Goal: Information Seeking & Learning: Learn about a topic

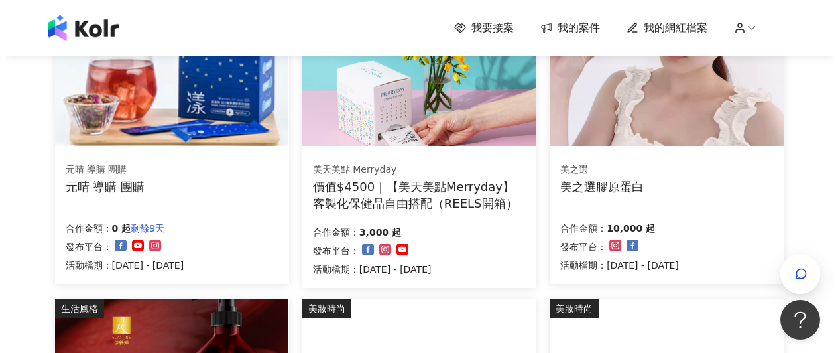
scroll to position [813, 0]
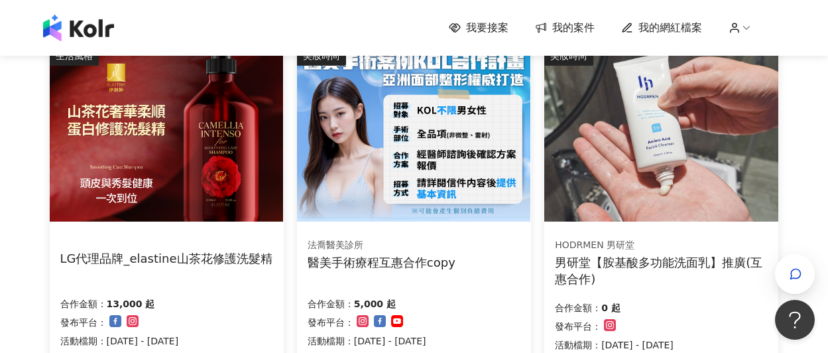
click at [229, 250] on div "LG代理品牌_elastine山茶花修護洗髮精" at bounding box center [166, 258] width 212 height 17
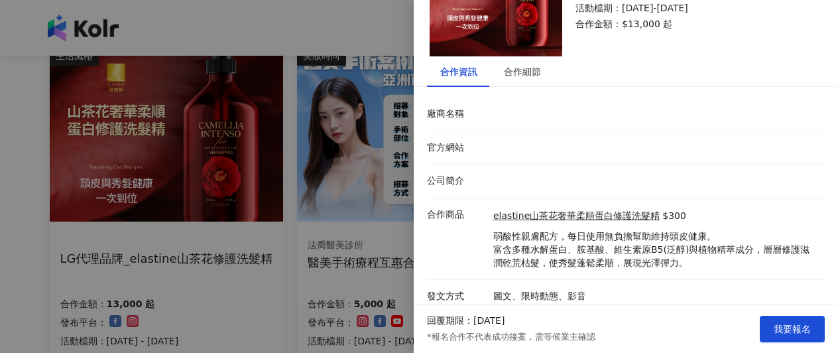
scroll to position [96, 0]
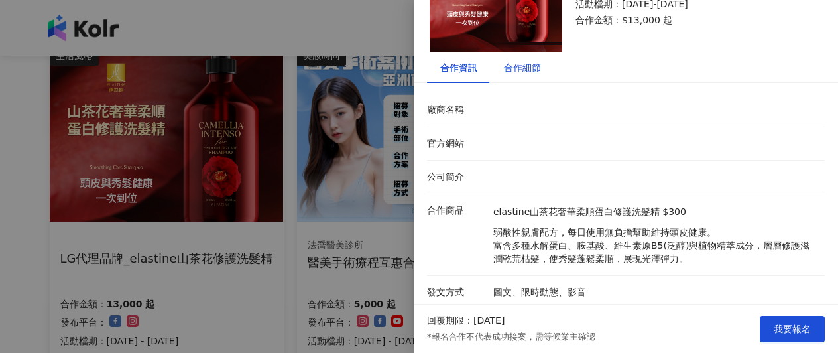
click at [516, 70] on div "合作細節" at bounding box center [522, 67] width 37 height 15
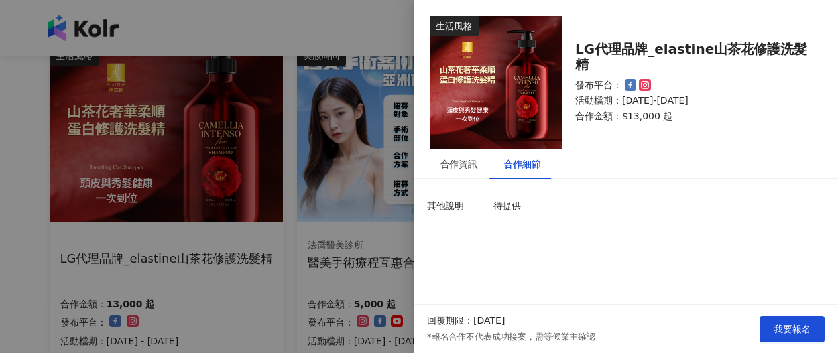
scroll to position [0, 0]
click at [369, 285] on div at bounding box center [419, 176] width 838 height 353
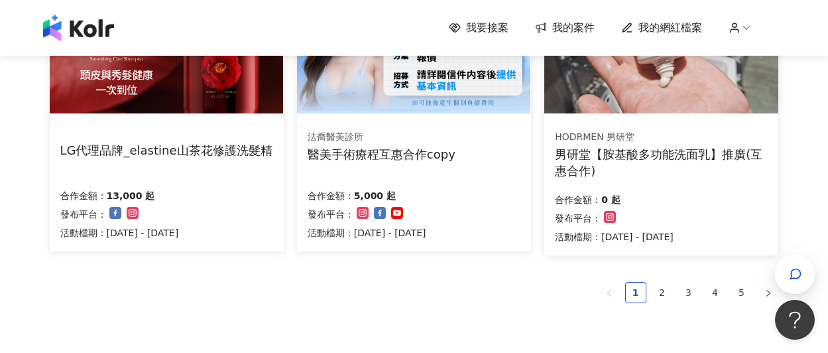
scroll to position [1068, 0]
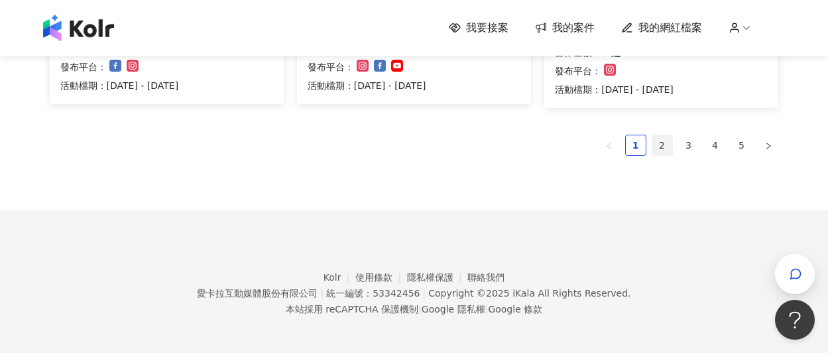
click at [666, 146] on link "2" at bounding box center [662, 145] width 20 height 20
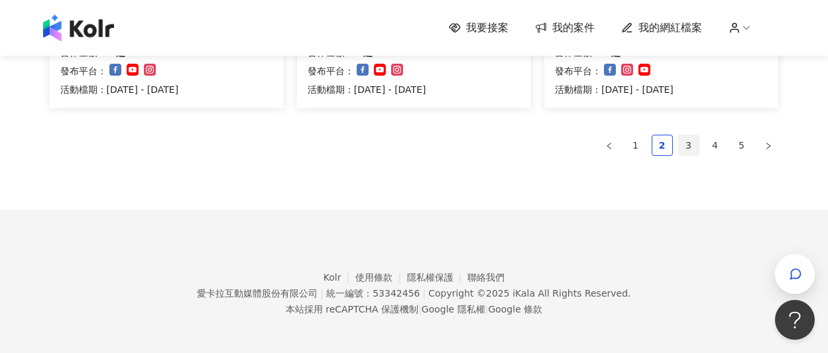
click at [691, 145] on link "3" at bounding box center [689, 145] width 20 height 20
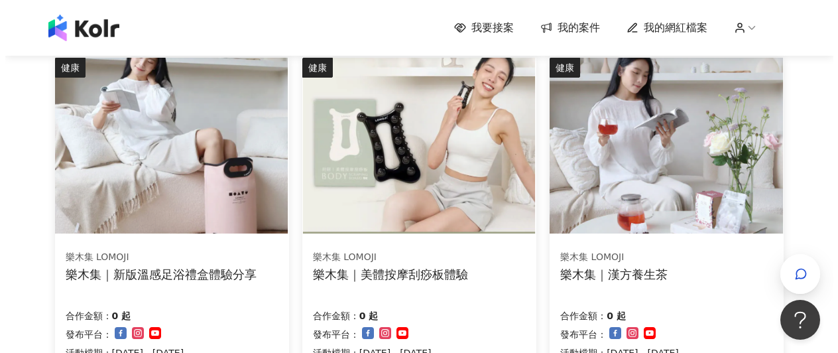
scroll to position [500, 0]
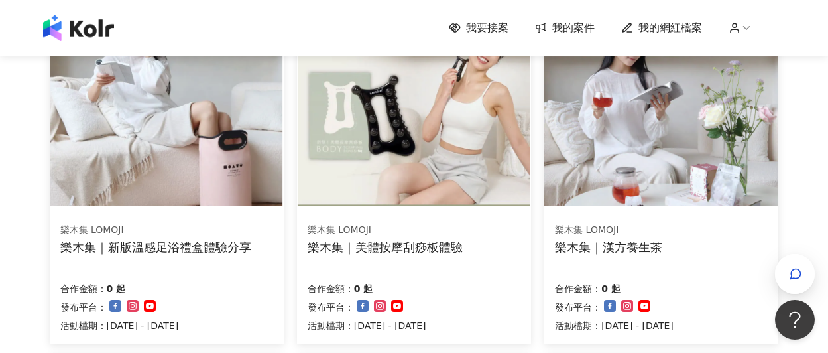
click at [239, 269] on div "樂木集 LOMOJI 樂木集｜新版溫感足浴禮盒體驗分享 合作金額： 0 起 發布平台： 活動檔期：[DATE] - [DATE]" at bounding box center [167, 277] width 234 height 133
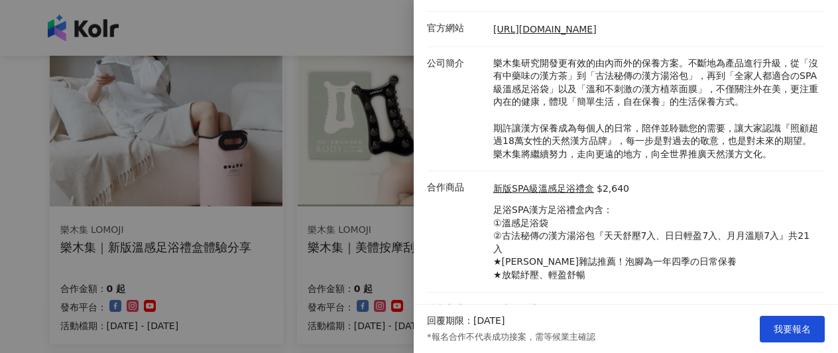
scroll to position [0, 0]
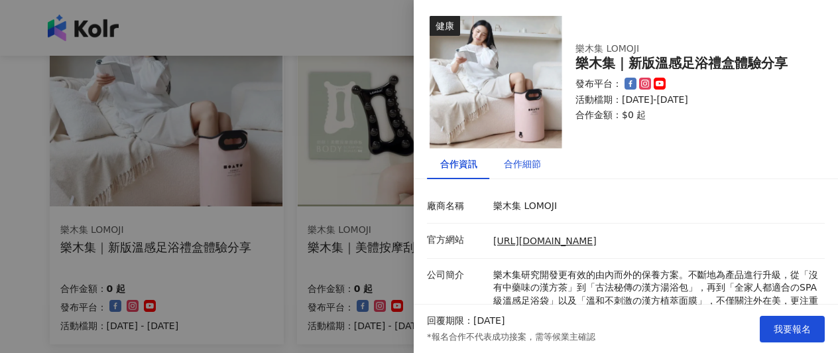
click at [517, 165] on div "合作細節" at bounding box center [522, 163] width 37 height 15
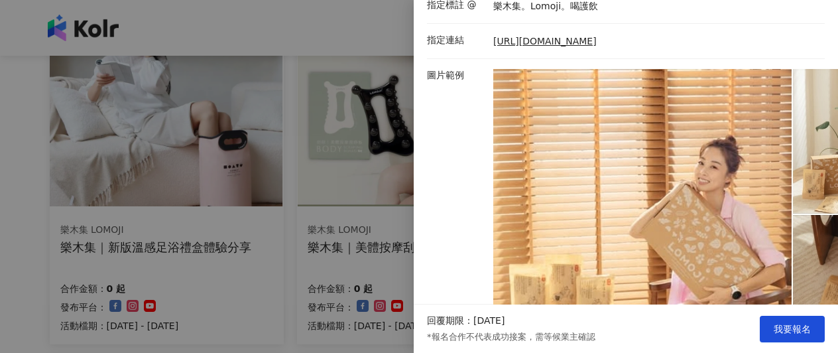
scroll to position [577, 0]
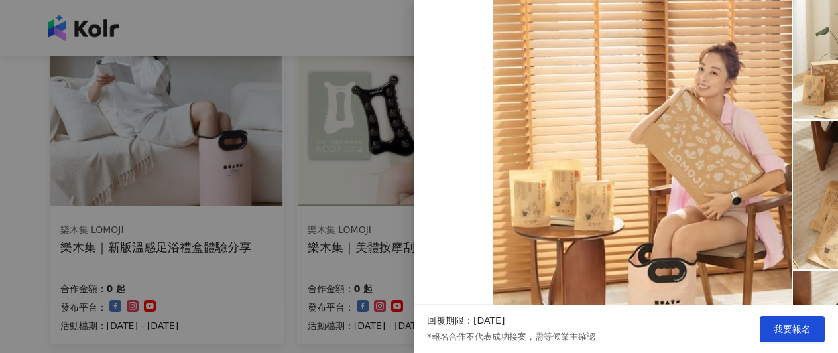
click at [331, 277] on div at bounding box center [419, 176] width 838 height 353
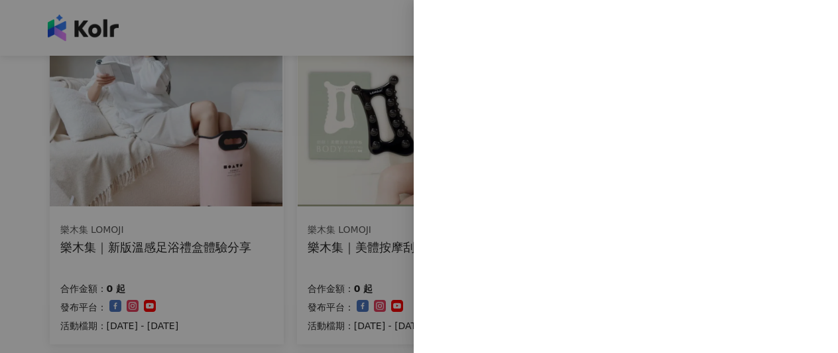
scroll to position [0, 0]
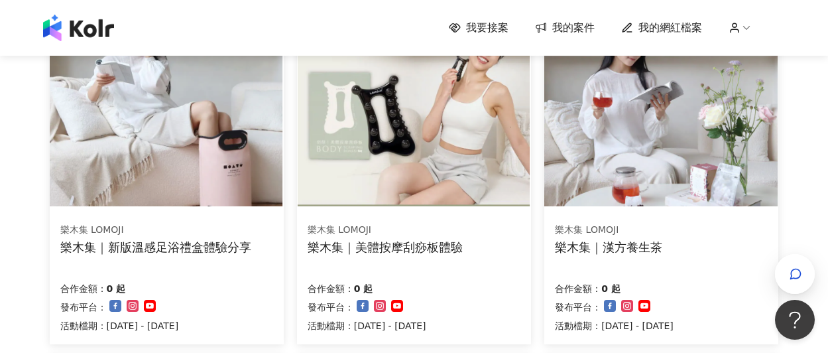
click at [438, 244] on div "樂木集｜美體按摩刮痧板體驗" at bounding box center [385, 247] width 155 height 17
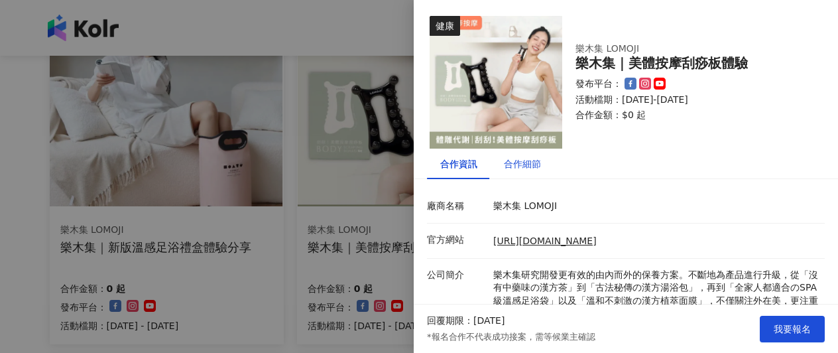
click at [516, 160] on div "合作細節" at bounding box center [522, 163] width 37 height 15
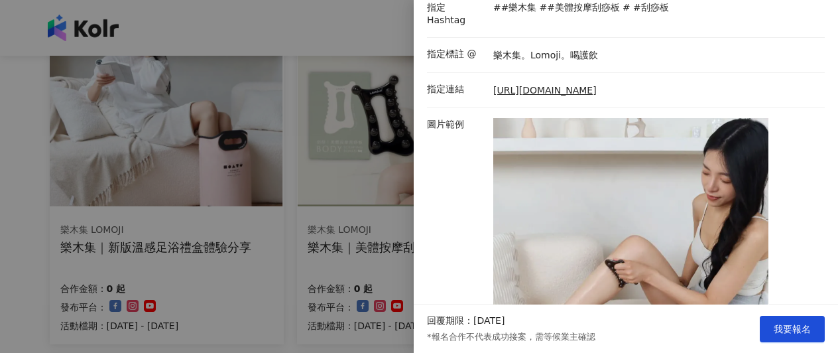
scroll to position [652, 0]
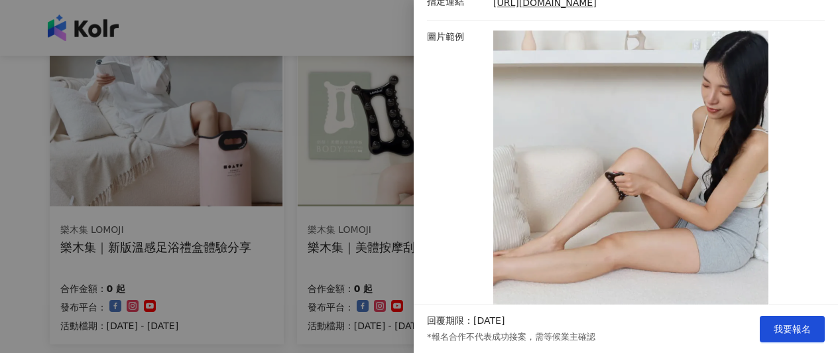
click at [404, 274] on div at bounding box center [419, 176] width 838 height 353
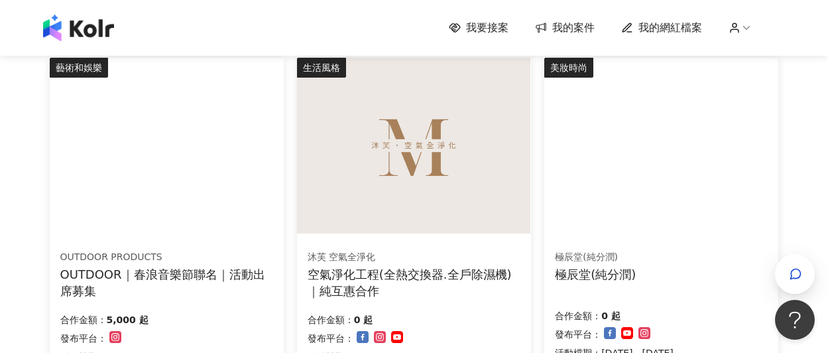
scroll to position [1063, 0]
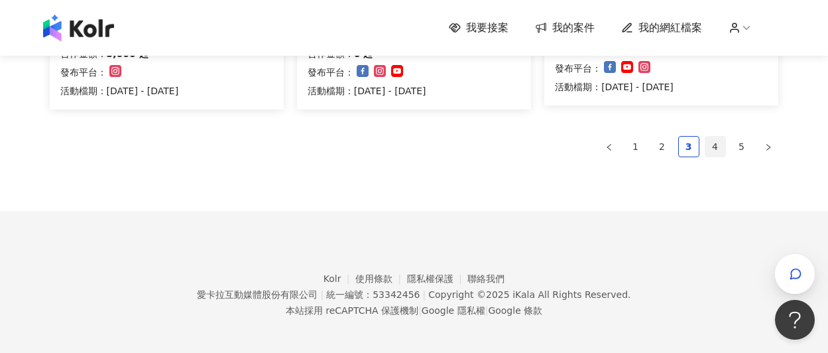
click at [717, 145] on link "4" at bounding box center [715, 147] width 20 height 20
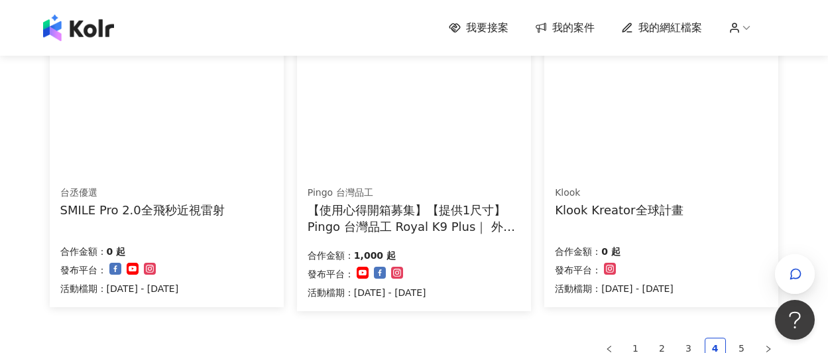
scroll to position [994, 0]
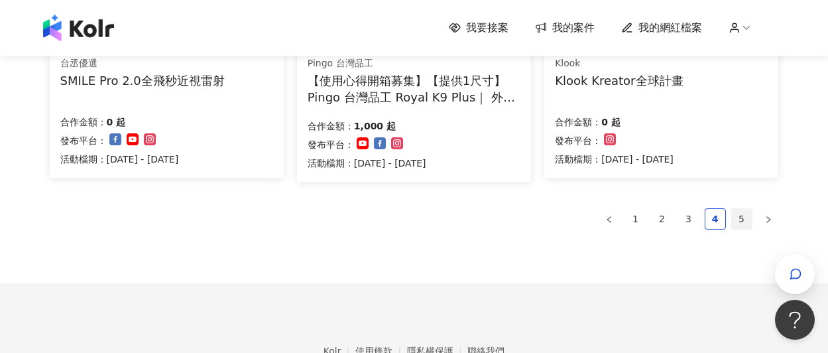
click at [746, 209] on link "5" at bounding box center [742, 219] width 20 height 20
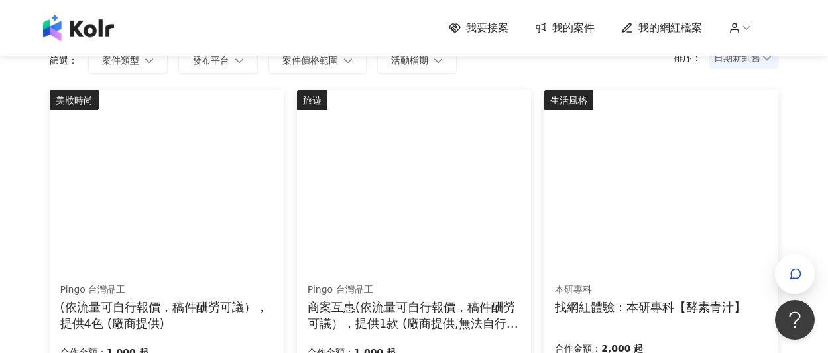
scroll to position [394, 0]
